Goal: Task Accomplishment & Management: Complete application form

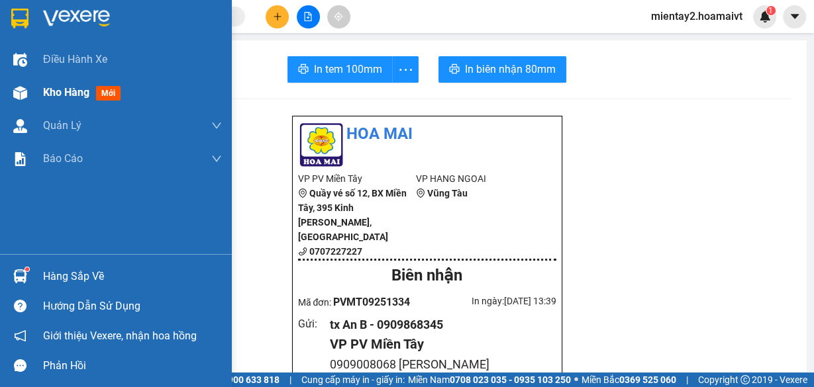
click at [56, 91] on span "Kho hàng" at bounding box center [66, 92] width 46 height 13
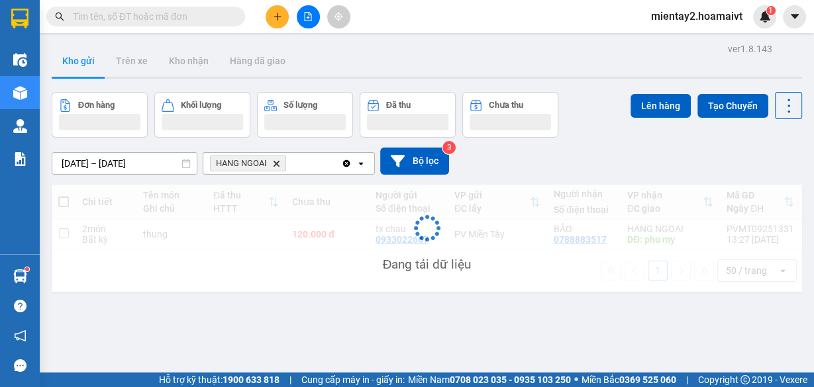
click at [276, 16] on icon "plus" at bounding box center [277, 16] width 9 height 9
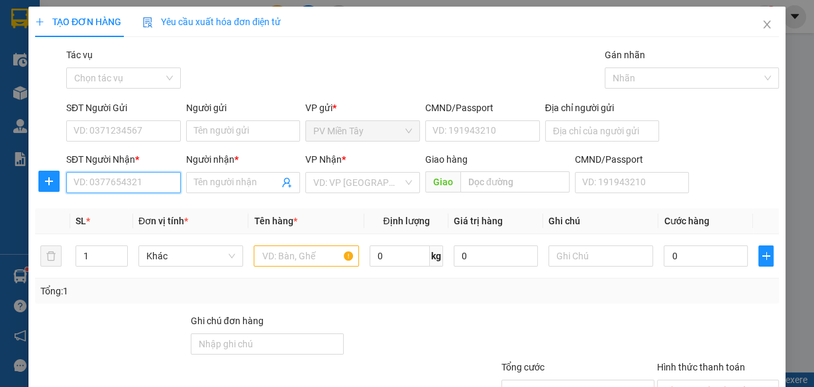
click at [149, 184] on input "SĐT Người Nhận *" at bounding box center [123, 182] width 115 height 21
type input "33113"
click at [128, 211] on div "0909933113 - linh" at bounding box center [122, 208] width 97 height 15
type input "0903640540 huy"
type input "0909933113"
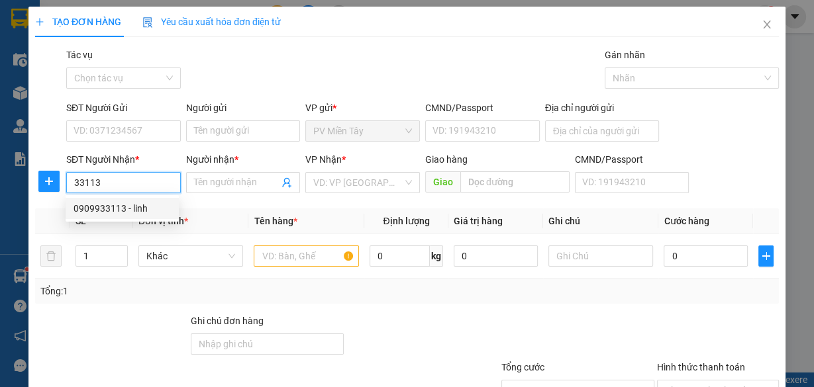
type input "linh"
type input "cho [PERSON_NAME]"
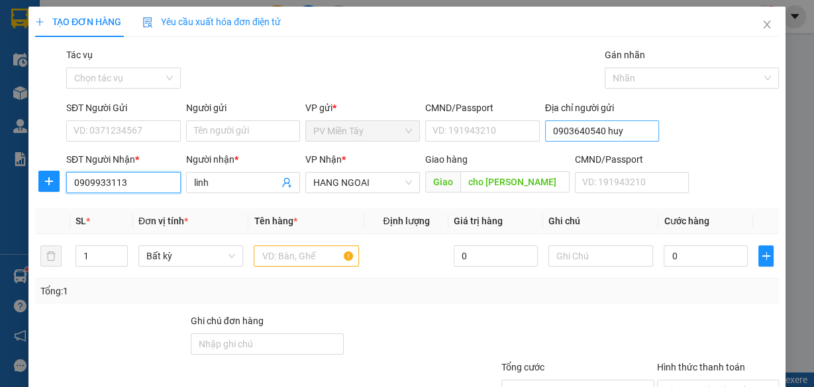
type input "0909933113"
click at [562, 136] on input "0903640540 huy" at bounding box center [602, 131] width 115 height 21
click at [568, 133] on input "0903640540 huy" at bounding box center [602, 131] width 115 height 21
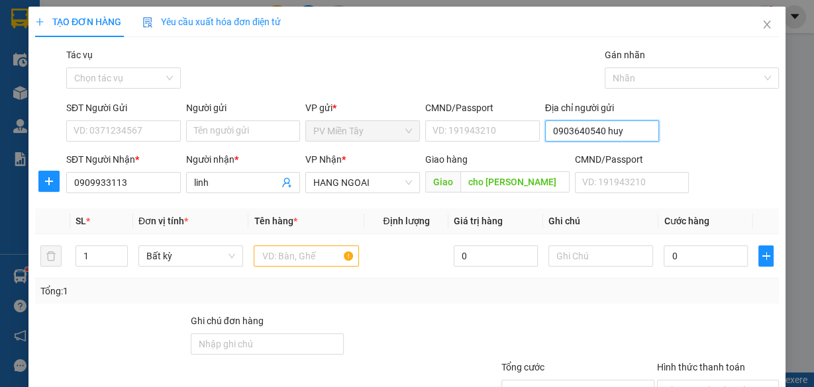
click at [568, 133] on input "0903640540 huy" at bounding box center [602, 131] width 115 height 21
type input "0773998393 phuoc"
click at [275, 136] on input "Người gửi" at bounding box center [243, 131] width 115 height 21
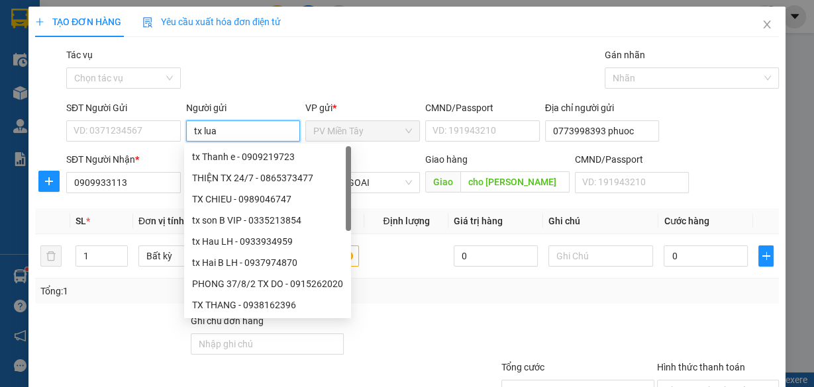
type input "tx luan"
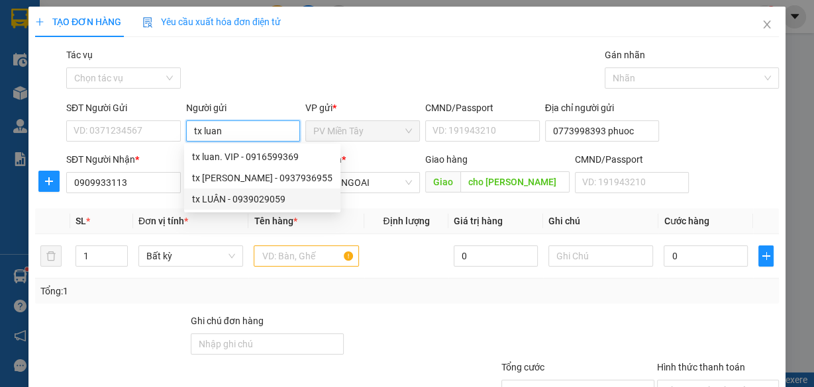
click at [273, 203] on div "tx LUÂN - 0939029059" at bounding box center [262, 199] width 140 height 15
type input "0939029059"
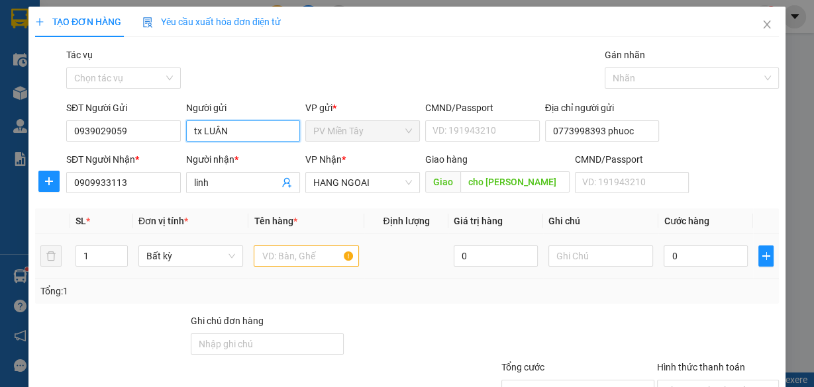
type input "tx LUÂN"
click at [302, 254] on input "text" at bounding box center [306, 256] width 105 height 21
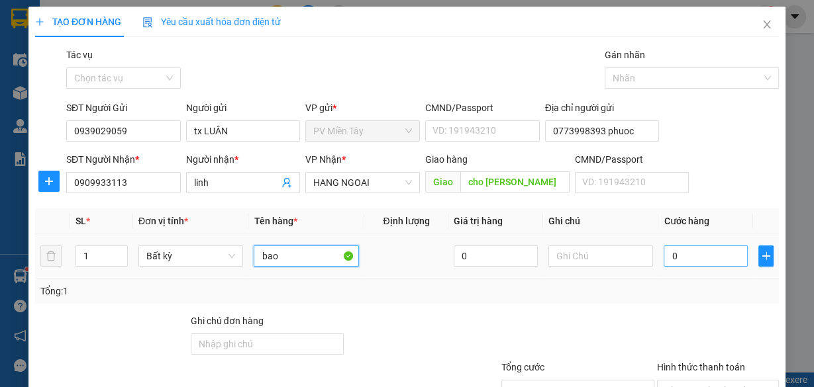
type input "bao"
click at [680, 262] on input "0" at bounding box center [706, 256] width 84 height 21
type input "4"
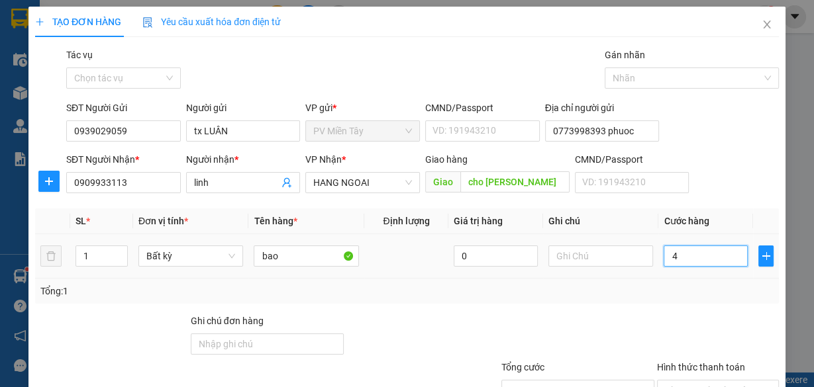
type input "40"
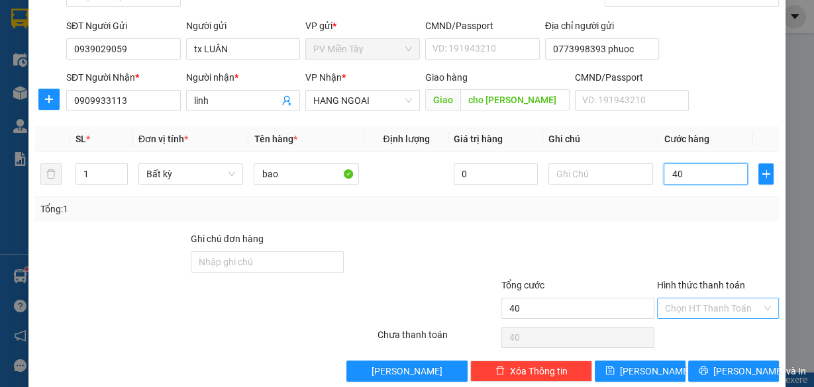
scroll to position [101, 0]
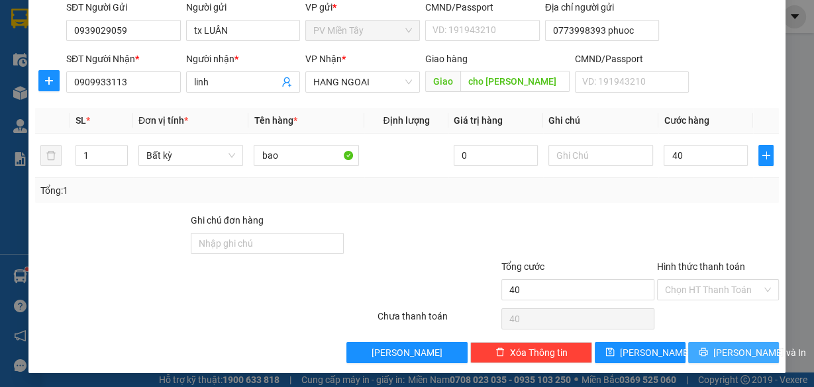
type input "40.000"
click at [727, 347] on span "[PERSON_NAME] và In" at bounding box center [759, 353] width 93 height 15
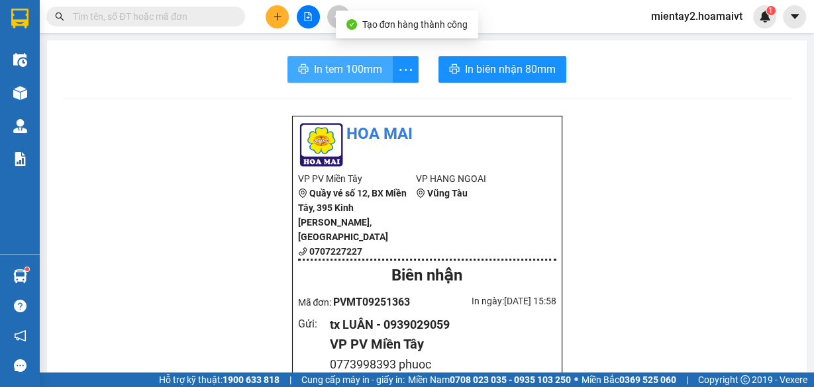
click at [356, 63] on span "In tem 100mm" at bounding box center [348, 69] width 68 height 17
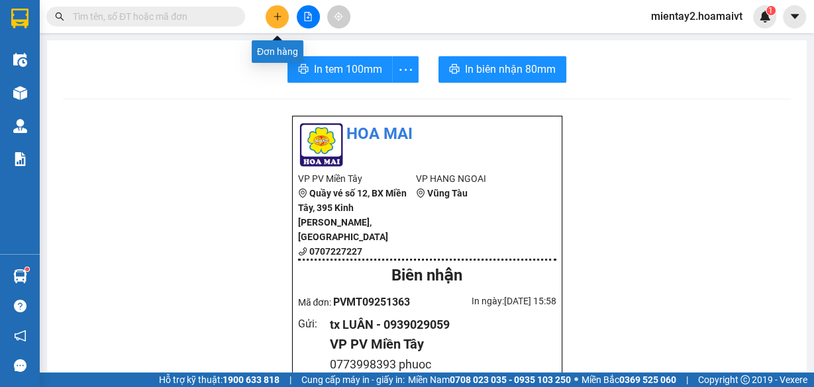
click at [278, 14] on icon "plus" at bounding box center [277, 16] width 9 height 9
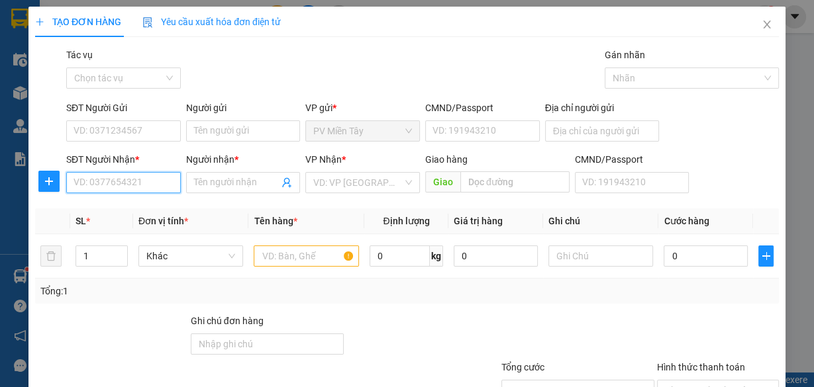
click at [153, 189] on input "SĐT Người Nhận *" at bounding box center [123, 182] width 115 height 21
type input "0963898054"
click at [148, 203] on div "0963898054 - A BINH" at bounding box center [122, 208] width 97 height 15
type input "0902660458 Ly"
type input "A BINH"
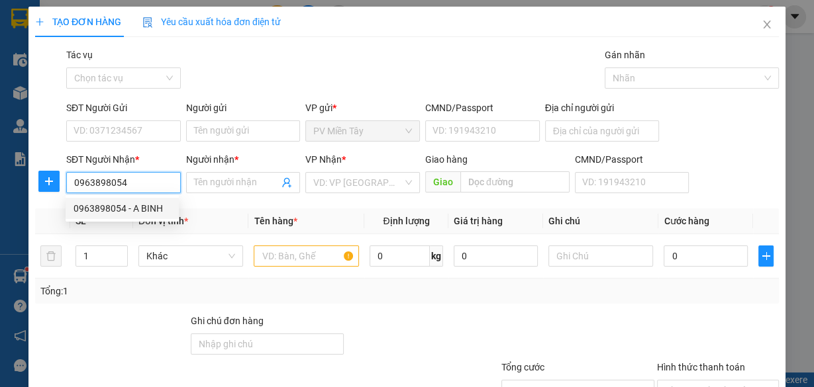
type input "hien hoa"
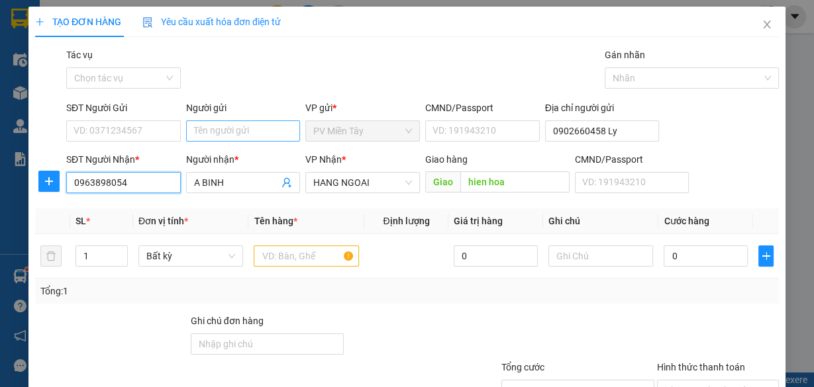
type input "0963898054"
click at [285, 122] on input "Người gửi" at bounding box center [243, 131] width 115 height 21
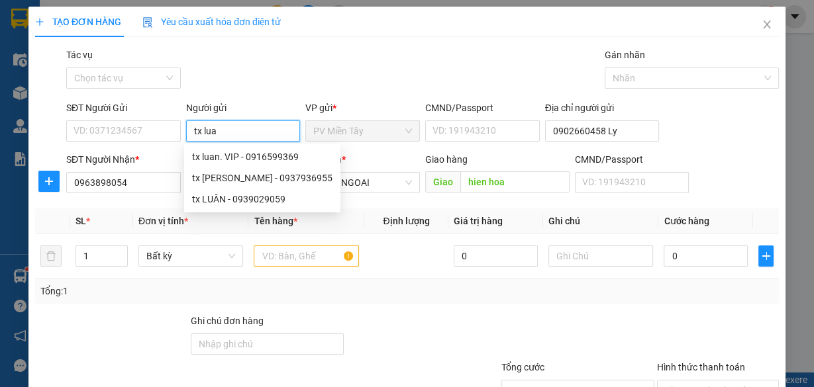
type input "tx luan"
click at [249, 199] on div "tx LUÂN - 0939029059" at bounding box center [262, 199] width 140 height 15
type input "0939029059"
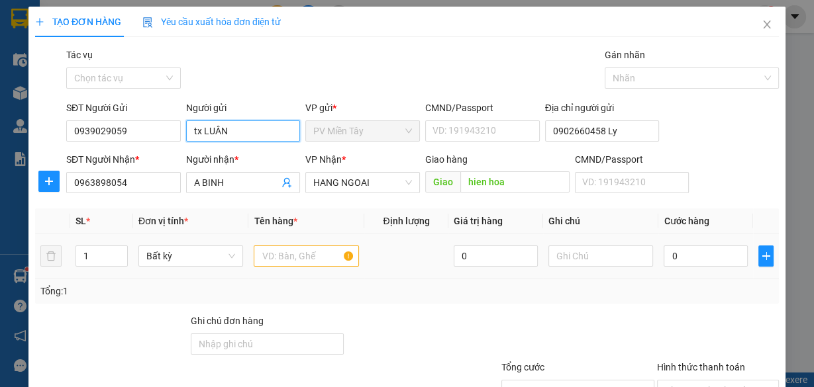
type input "tx LUÂN"
click at [277, 261] on input "text" at bounding box center [306, 256] width 105 height 21
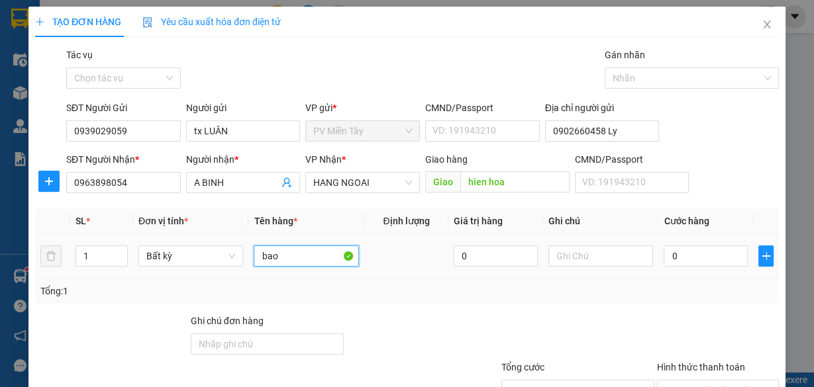
type input "bao"
click at [677, 266] on div "0" at bounding box center [706, 256] width 84 height 26
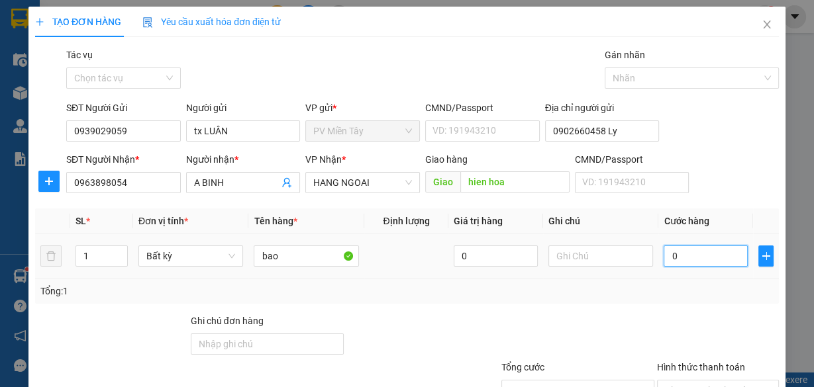
click at [677, 260] on input "0" at bounding box center [706, 256] width 84 height 21
type input "4"
type input "40"
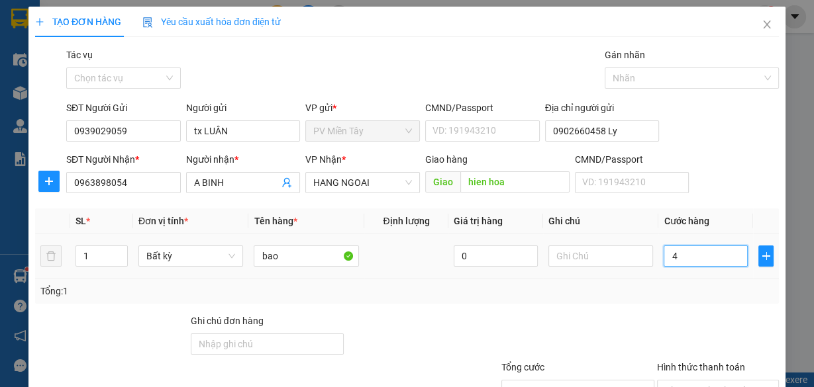
type input "40"
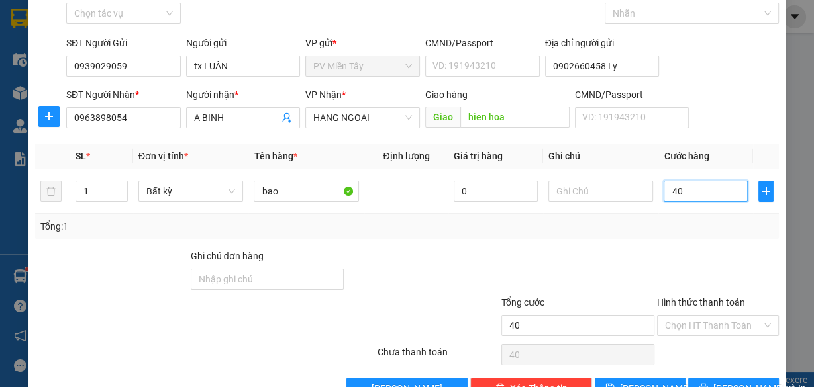
scroll to position [101, 0]
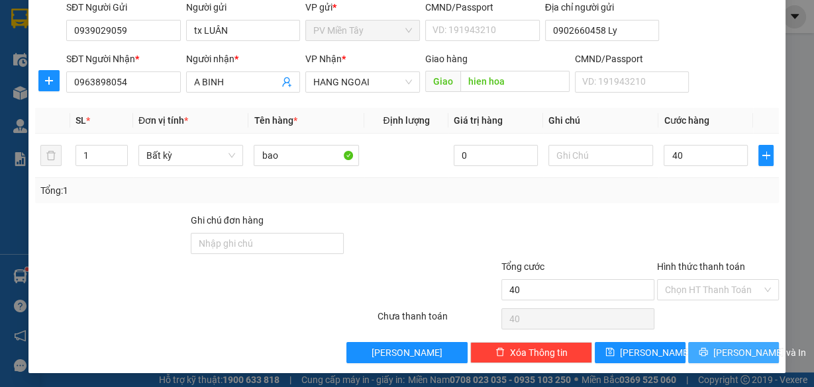
type input "40.000"
click at [728, 348] on span "[PERSON_NAME] và In" at bounding box center [759, 353] width 93 height 15
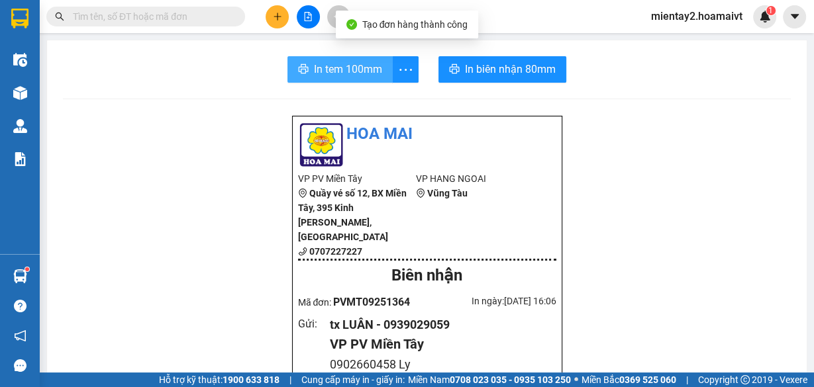
click at [357, 72] on span "In tem 100mm" at bounding box center [348, 69] width 68 height 17
